Goal: Task Accomplishment & Management: Manage account settings

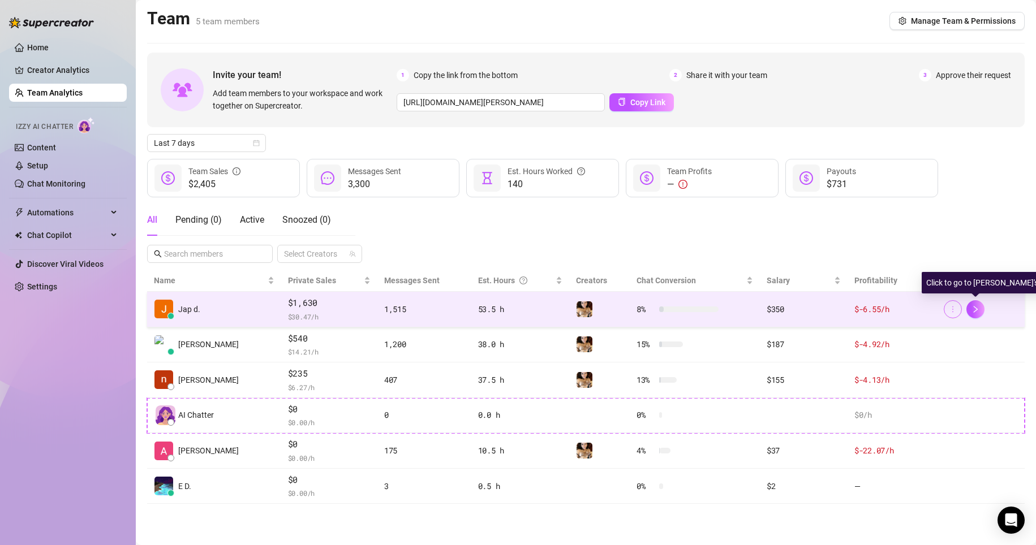
click at [493, 309] on button "button" at bounding box center [953, 309] width 18 height 18
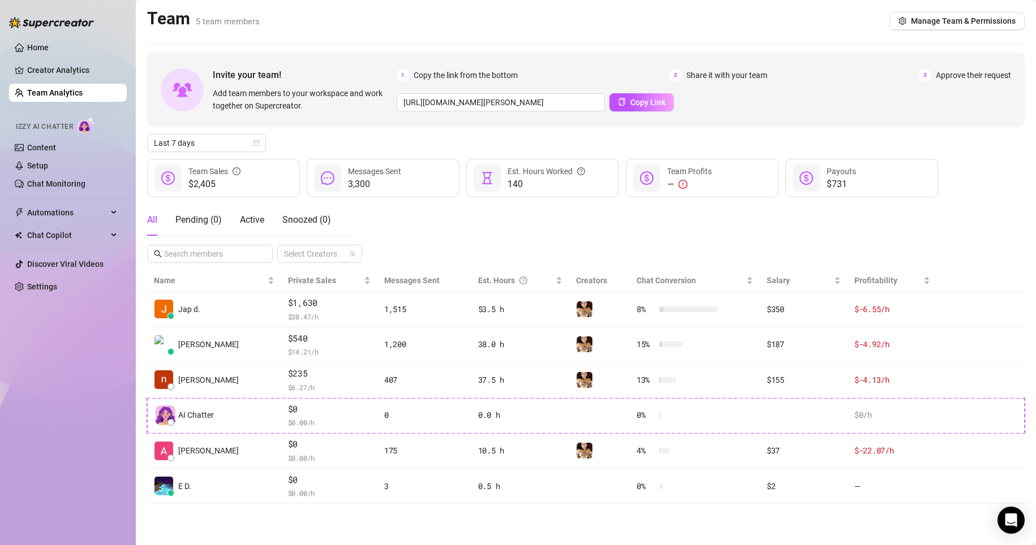
click at [493, 209] on div "All Pending ( 0 ) Active Snoozed ( 0 ) Select Creators" at bounding box center [585, 233] width 877 height 59
click at [239, 149] on span "Last 7 days" at bounding box center [206, 143] width 105 height 17
click at [216, 235] on div "Custom date" at bounding box center [206, 238] width 101 height 12
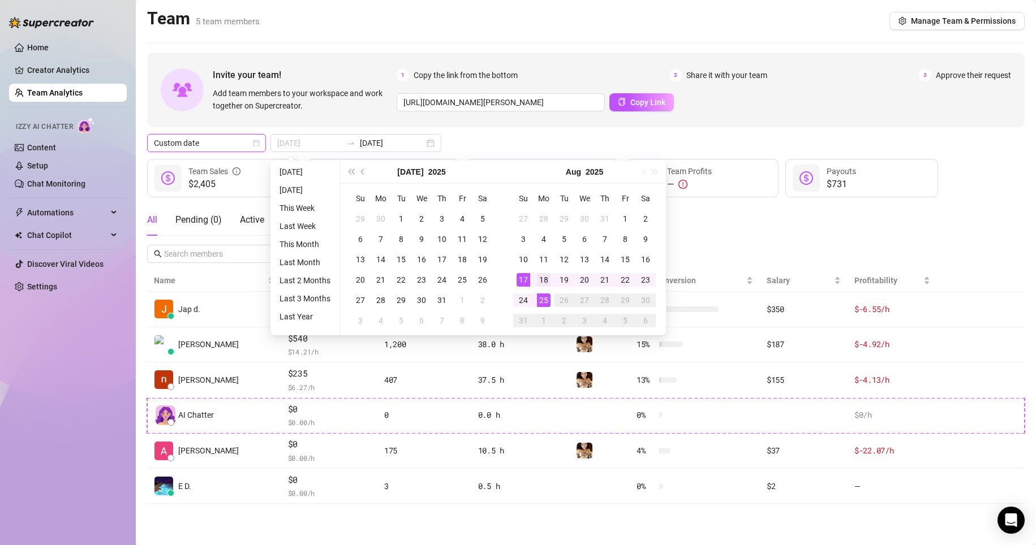
type input "[DATE]"
click at [493, 282] on div "18" at bounding box center [544, 280] width 14 height 14
click at [493, 144] on div "Custom date [DATE] [DATE]" at bounding box center [585, 143] width 877 height 18
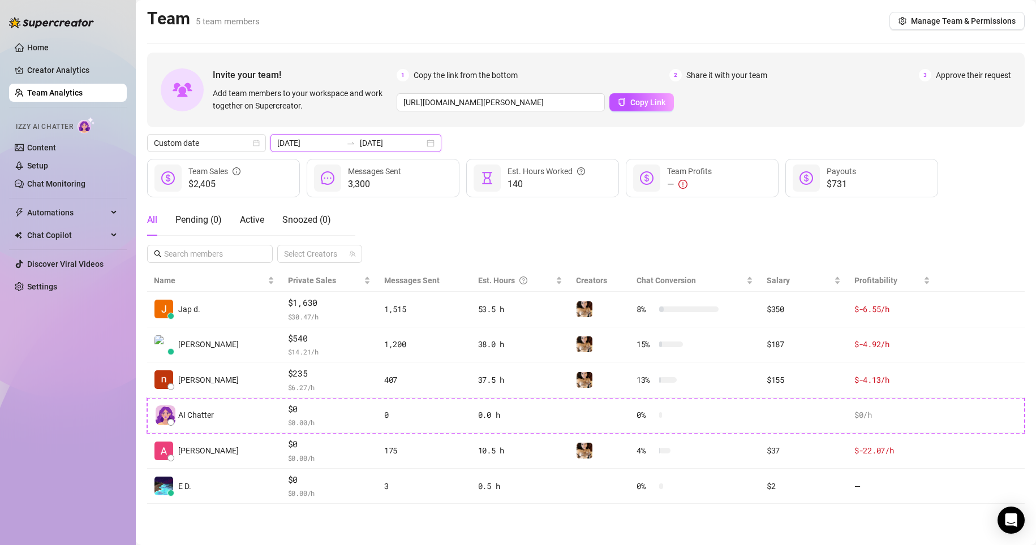
click at [384, 142] on input "[DATE]" at bounding box center [392, 143] width 64 height 12
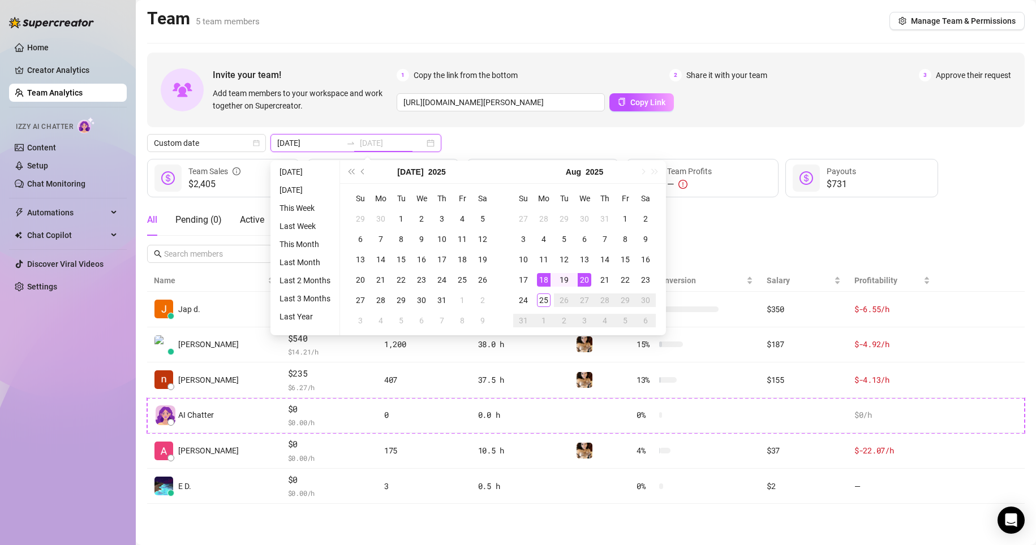
type input "[DATE]"
click at [493, 304] on div "25" at bounding box center [544, 301] width 14 height 14
click at [493, 212] on div "All Pending ( 0 ) Active Snoozed ( 0 ) Select Creators" at bounding box center [585, 233] width 877 height 59
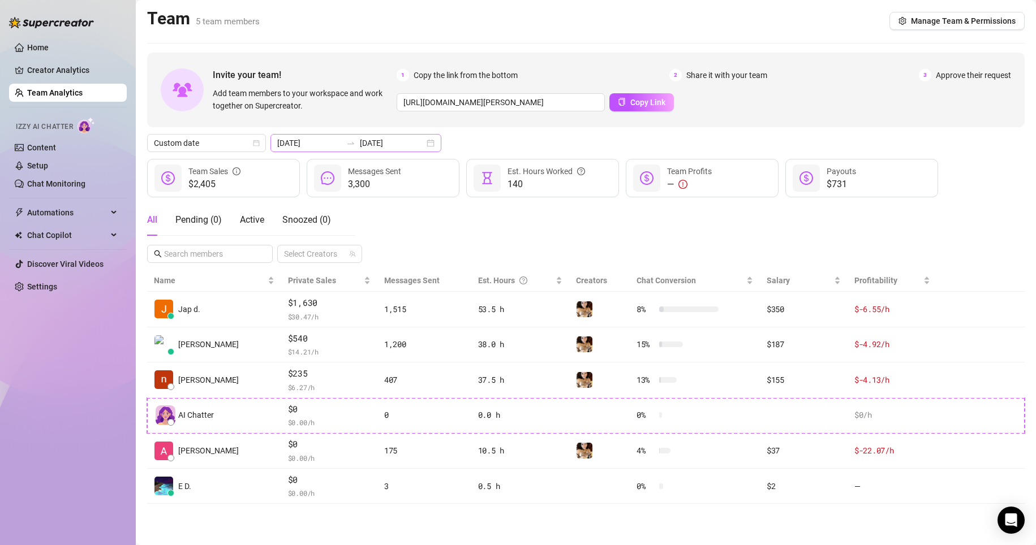
click at [416, 143] on div "[DATE] [DATE]" at bounding box center [355, 143] width 171 height 18
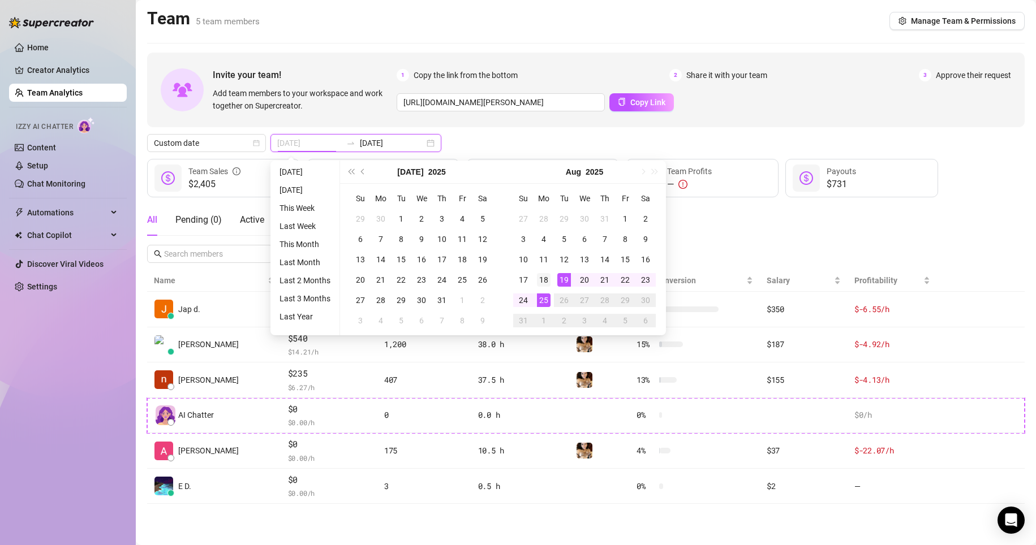
type input "[DATE]"
click at [493, 276] on div "18" at bounding box center [544, 280] width 14 height 14
click at [493, 300] on div "25" at bounding box center [544, 301] width 14 height 14
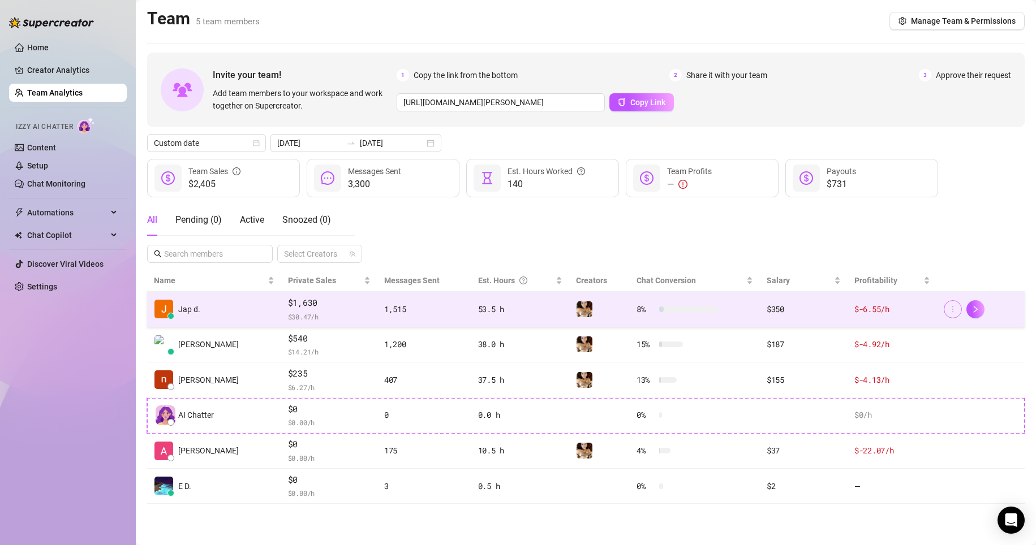
click at [493, 306] on icon "more" at bounding box center [953, 309] width 8 height 8
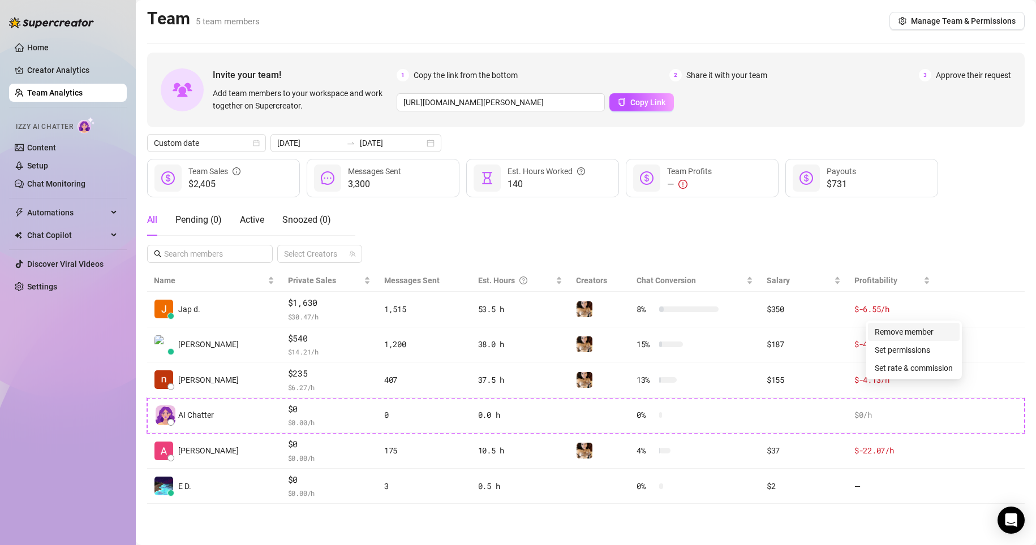
click at [493, 334] on link "Remove member" at bounding box center [904, 332] width 59 height 9
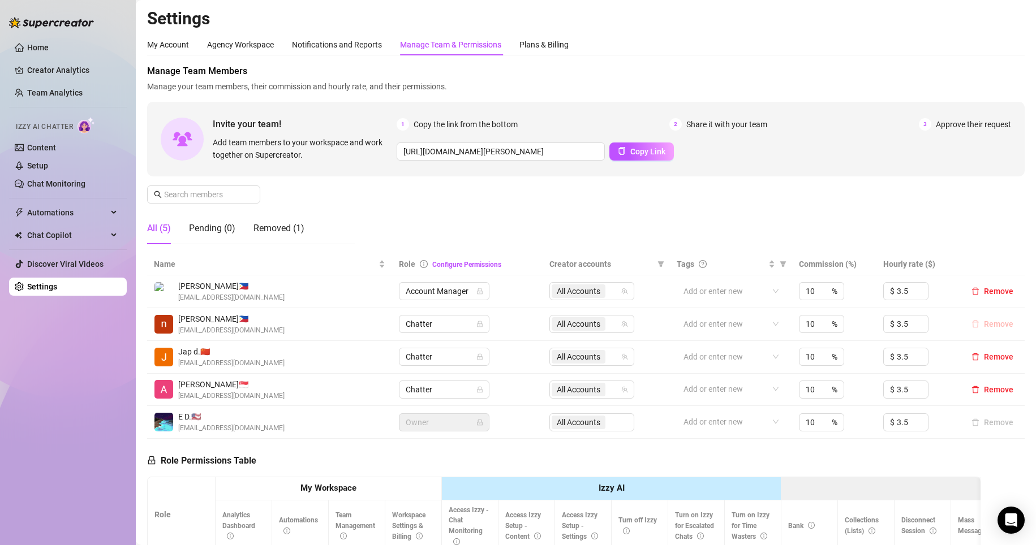
click at [493, 321] on span "Remove" at bounding box center [998, 324] width 29 height 9
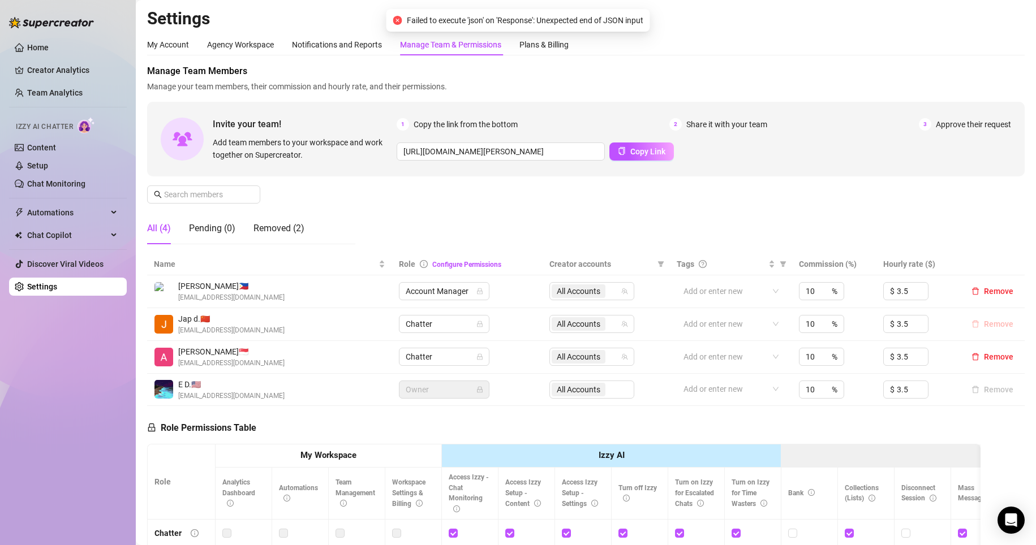
click at [493, 326] on span "Remove" at bounding box center [998, 324] width 29 height 9
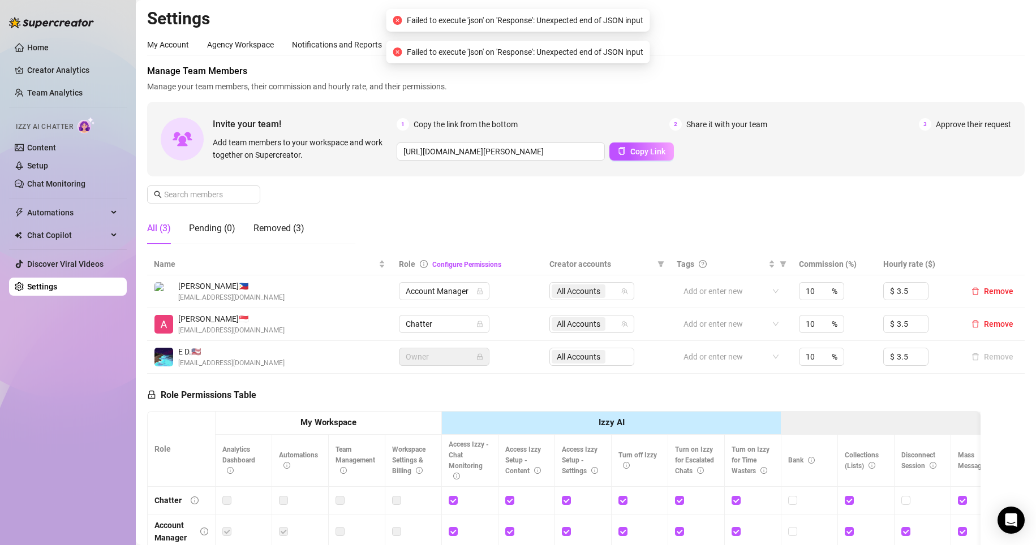
click at [493, 326] on span "Remove" at bounding box center [998, 324] width 29 height 9
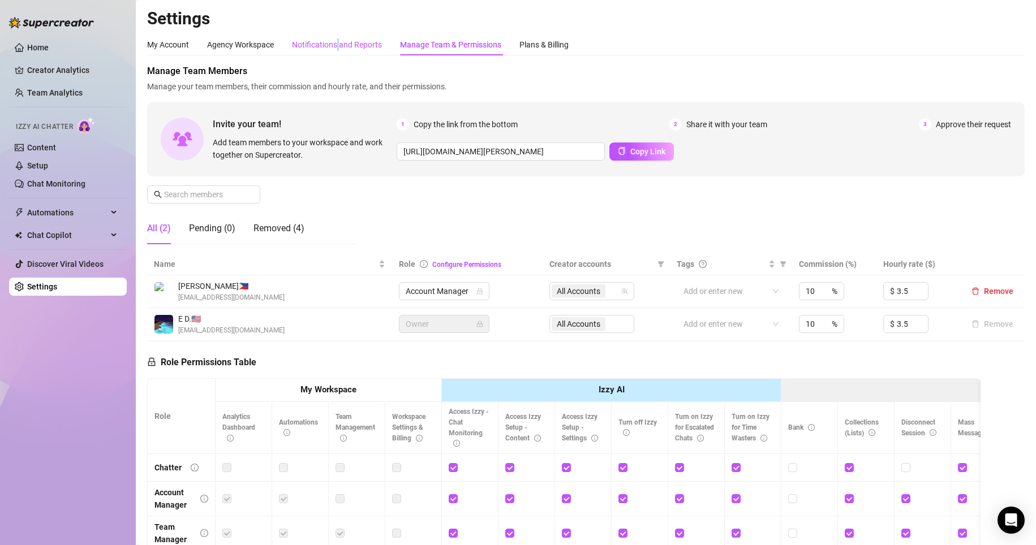
drag, startPoint x: 338, startPoint y: 44, endPoint x: 459, endPoint y: 48, distance: 121.1
click at [339, 44] on div "Notifications and Reports" at bounding box center [337, 44] width 90 height 12
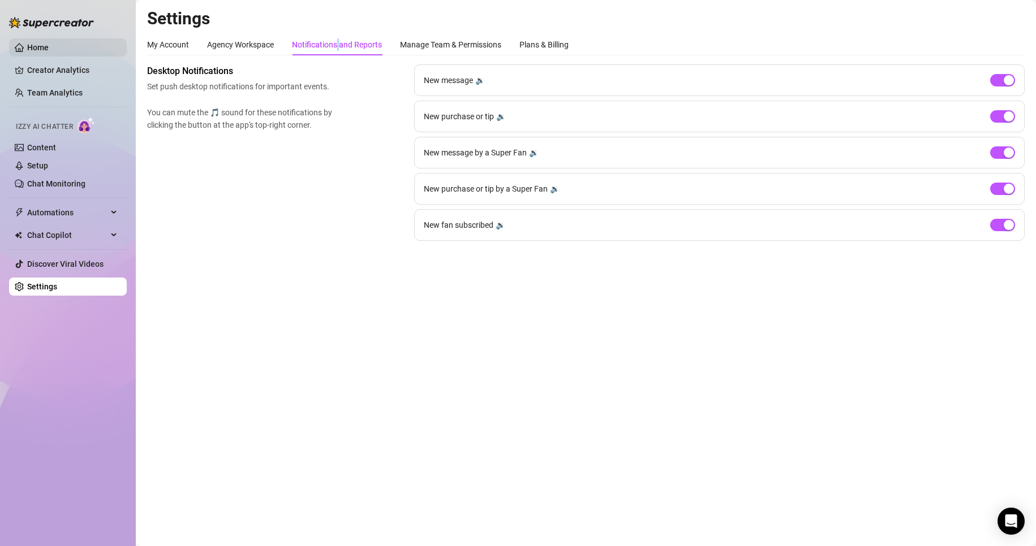
click at [49, 46] on link "Home" at bounding box center [37, 47] width 21 height 9
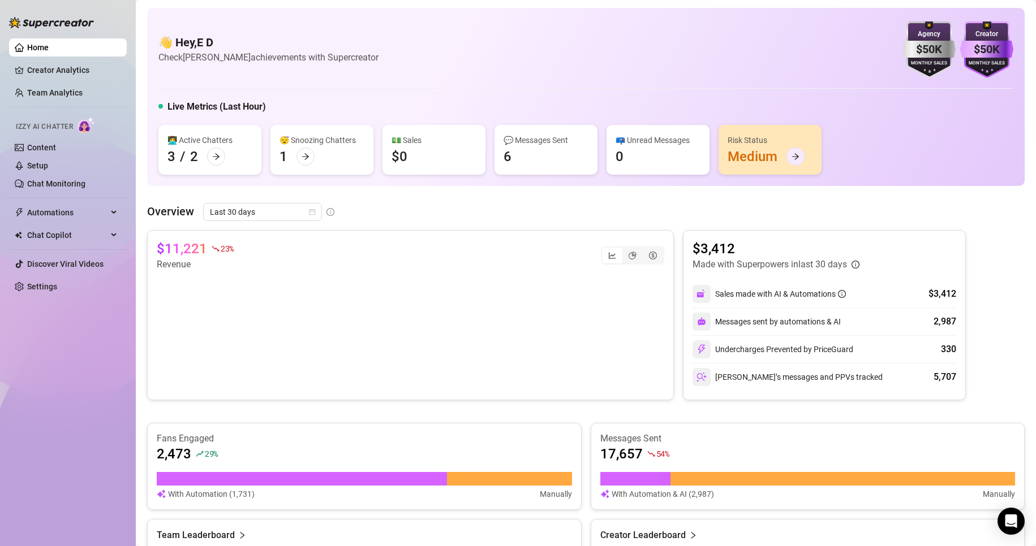
drag, startPoint x: 771, startPoint y: 152, endPoint x: 791, endPoint y: 159, distance: 21.7
click at [493, 152] on div "Risk Status Medium" at bounding box center [769, 150] width 103 height 50
click at [493, 156] on icon "arrow-right" at bounding box center [795, 157] width 8 height 8
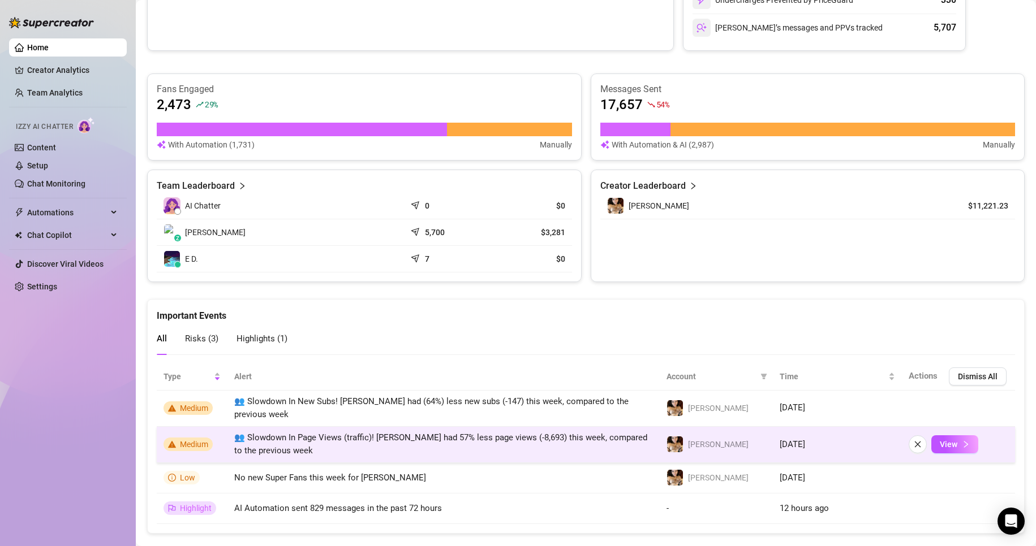
scroll to position [365, 0]
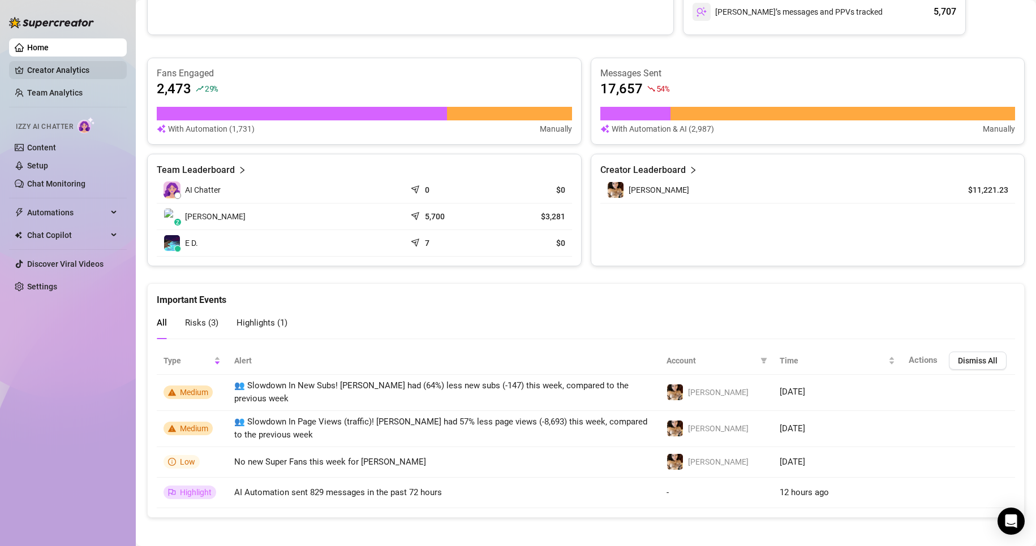
click at [49, 70] on link "Creator Analytics" at bounding box center [72, 70] width 91 height 18
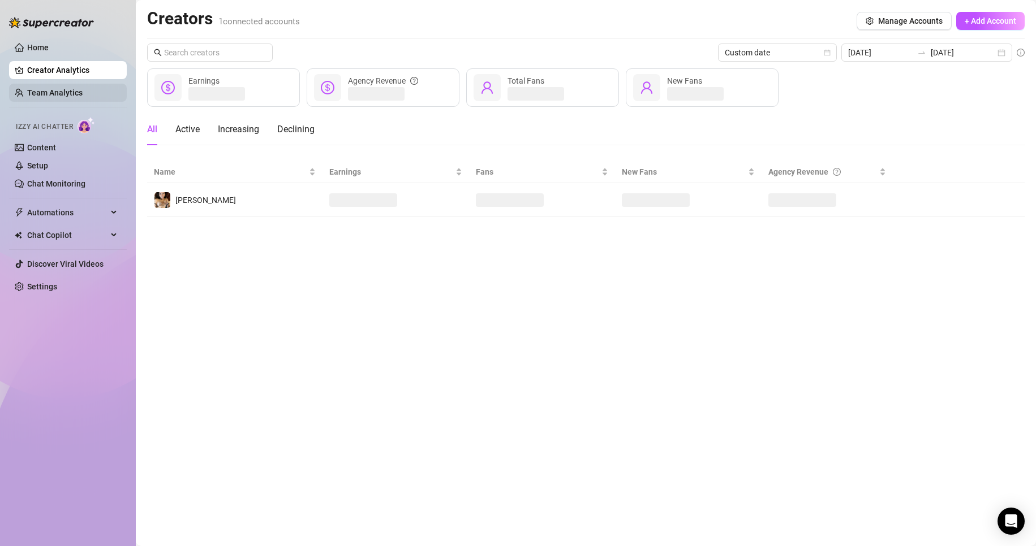
click at [51, 94] on link "Team Analytics" at bounding box center [54, 92] width 55 height 9
